Goal: Obtain resource: Download file/media

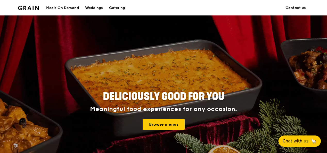
scroll to position [52, 0]
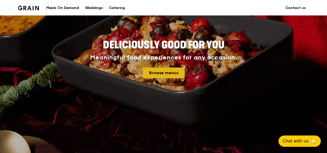
click at [157, 75] on link "Browse menus" at bounding box center [164, 73] width 42 height 11
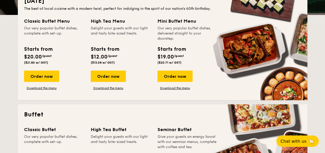
scroll to position [129, 0]
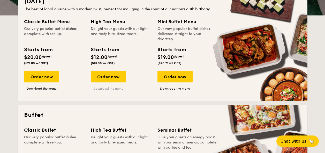
click at [112, 88] on link "Download the menu" at bounding box center [108, 89] width 35 height 4
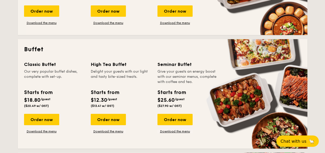
scroll to position [207, 0]
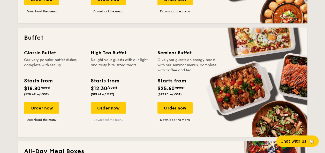
click at [120, 119] on link "Download the menu" at bounding box center [108, 120] width 35 height 4
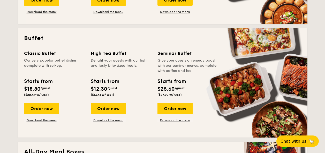
scroll to position [77, 0]
